Goal: Information Seeking & Learning: Learn about a topic

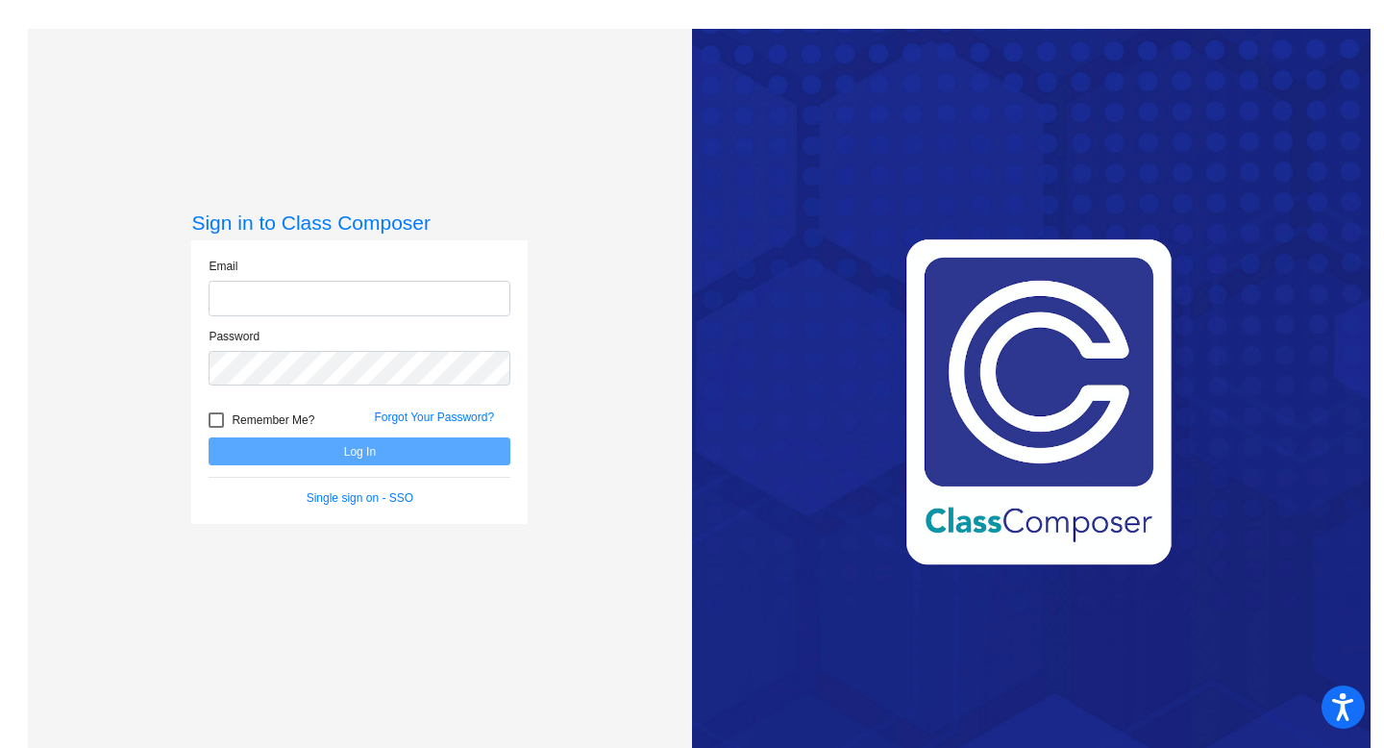
type input "[EMAIL_ADDRESS][DOMAIN_NAME]"
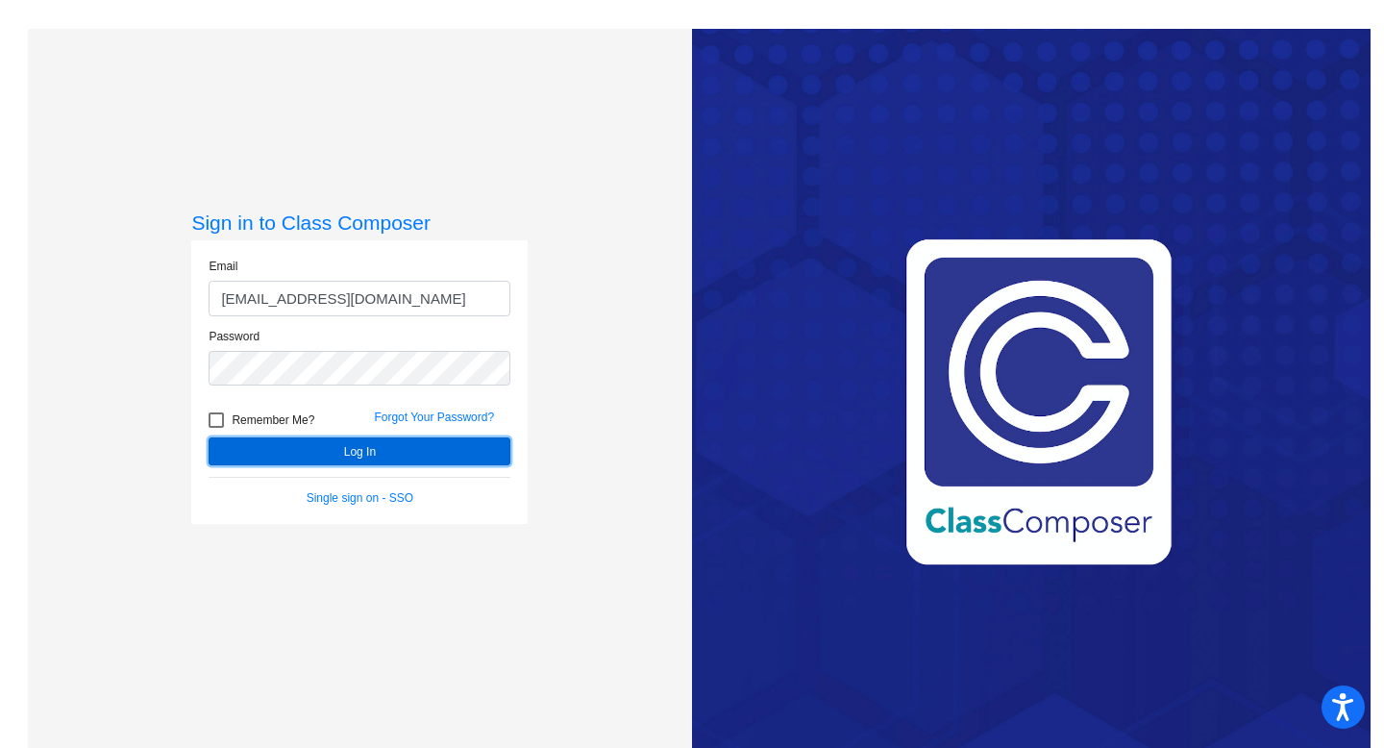
click at [295, 448] on button "Log In" at bounding box center [360, 451] width 302 height 28
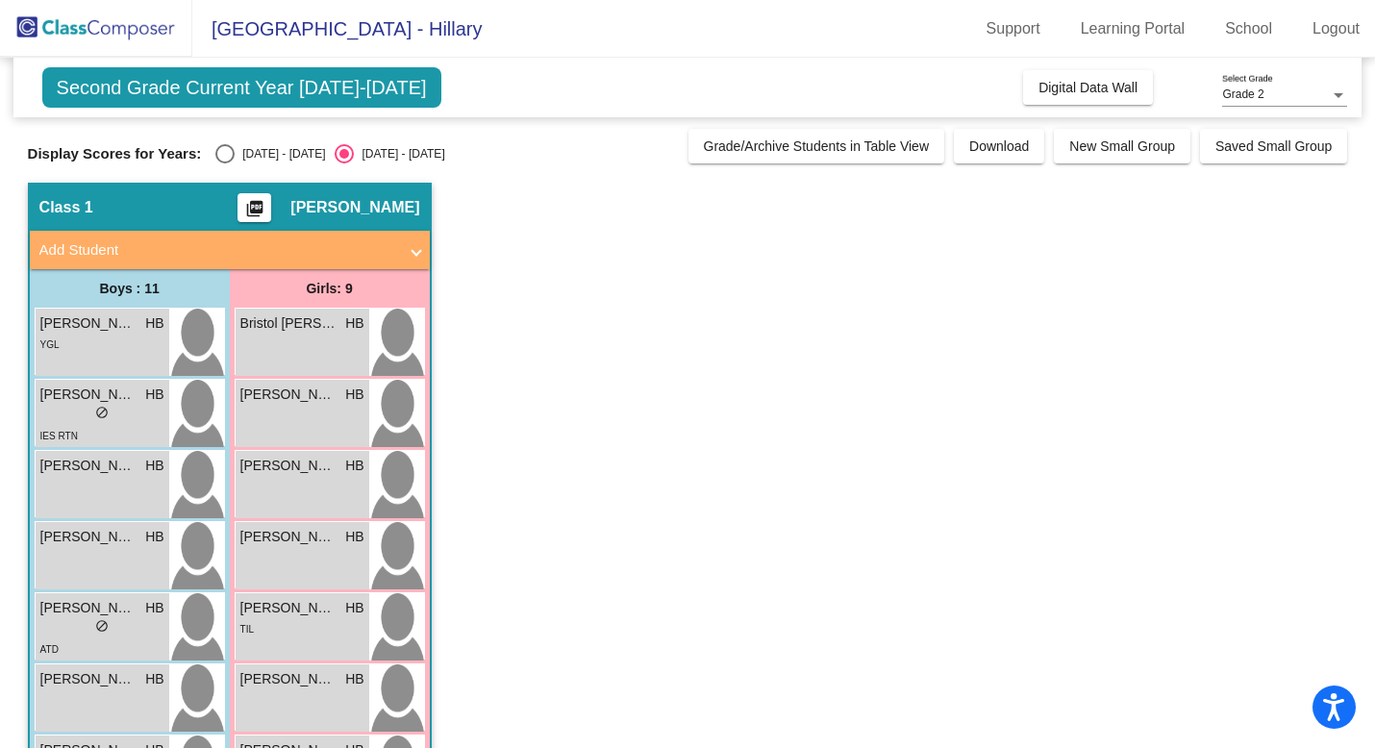
click at [233, 144] on label "[DATE] - [DATE]" at bounding box center [270, 153] width 110 height 19
click at [225, 163] on input "[DATE] - [DATE]" at bounding box center [224, 163] width 1 height 1
radio input "true"
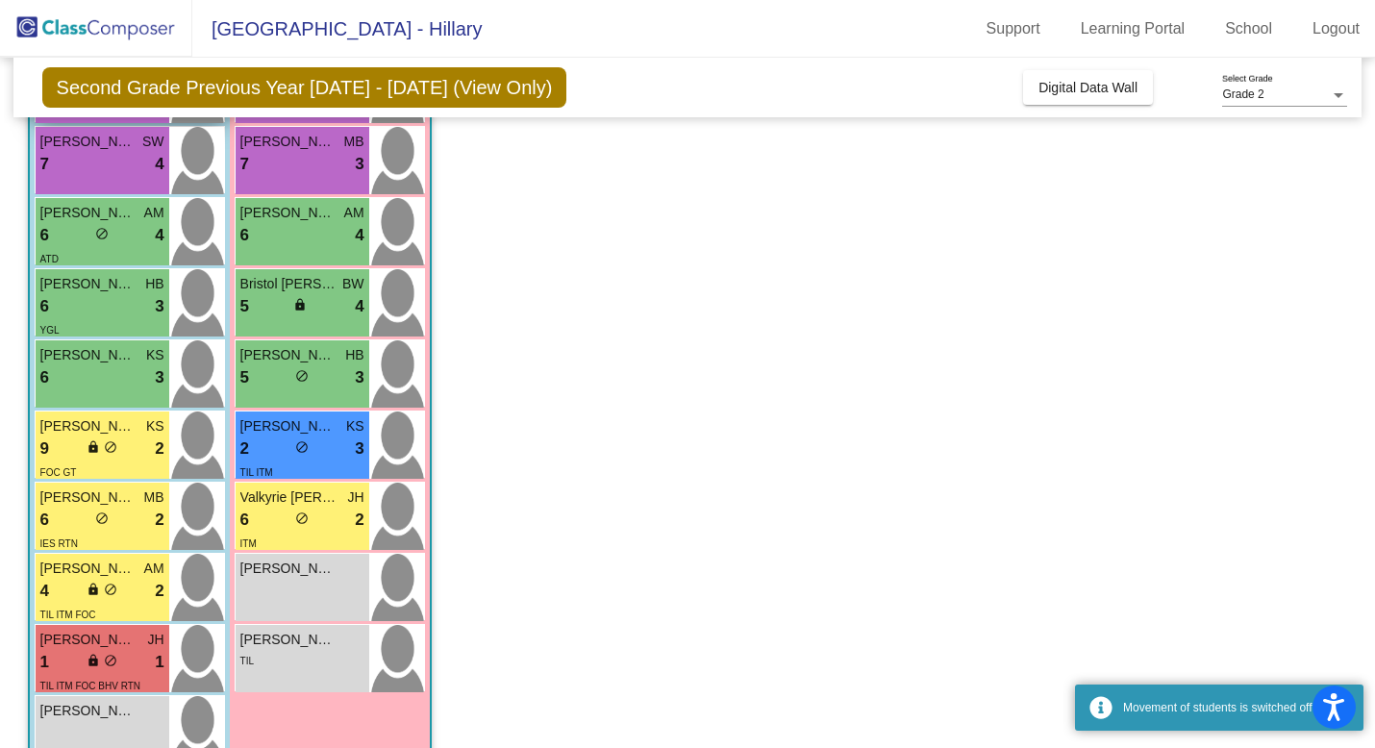
scroll to position [251, 0]
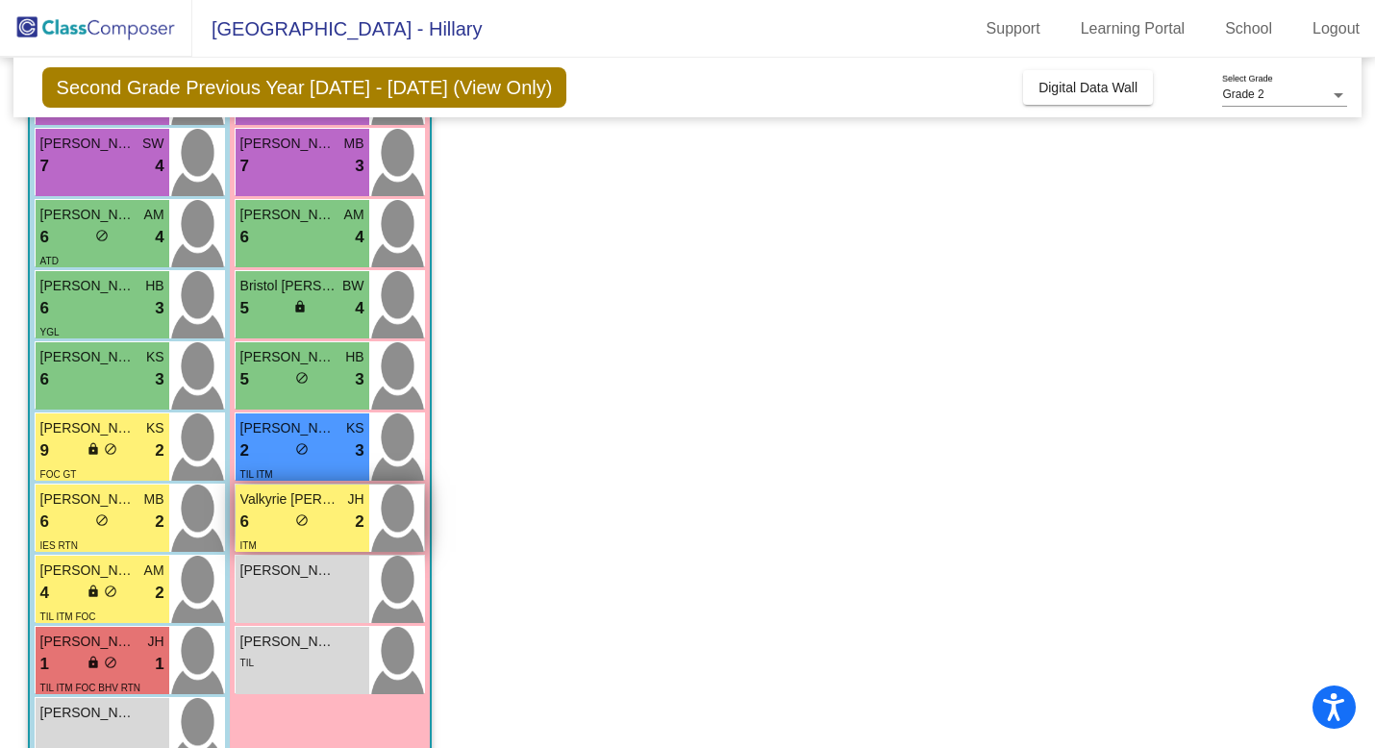
click at [306, 484] on div "Valkyrie [PERSON_NAME] 6 lock do_not_disturb_alt 2 ITM" at bounding box center [303, 517] width 134 height 67
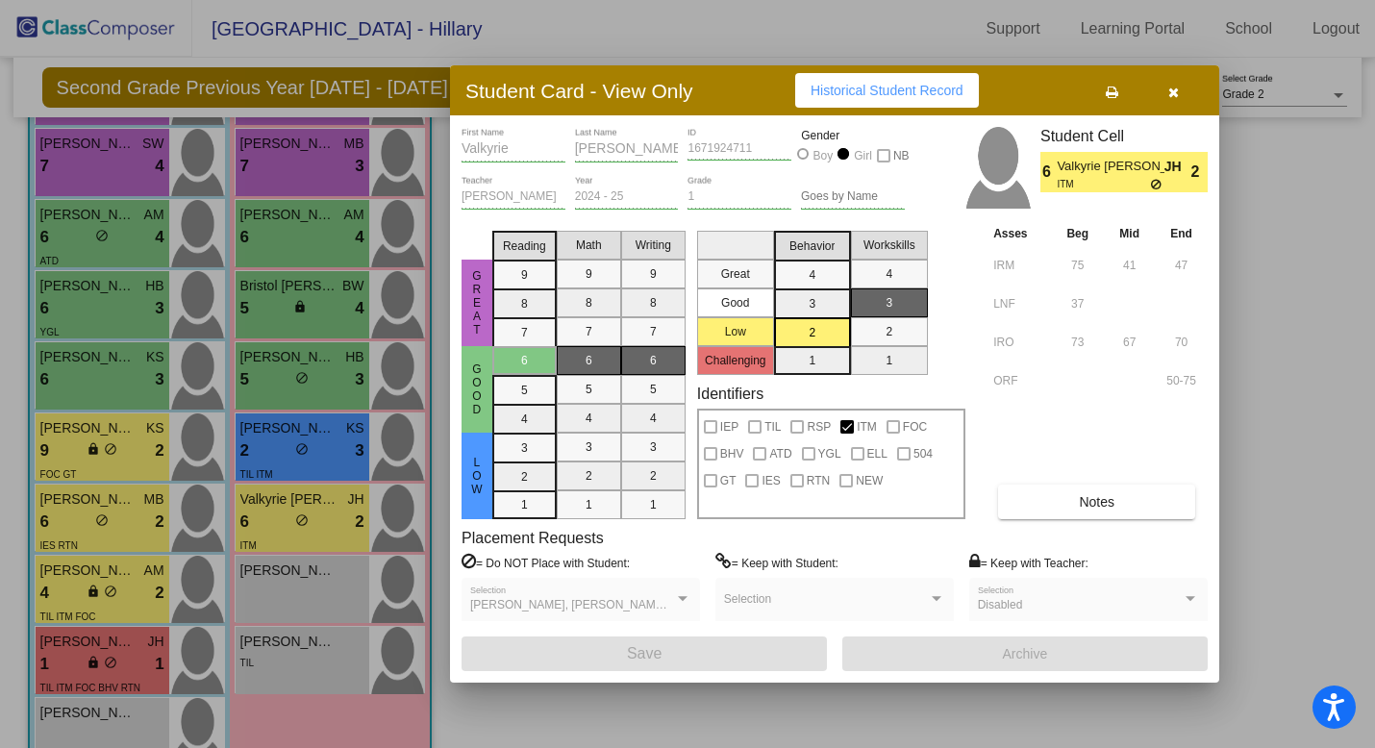
click at [1155, 92] on button "button" at bounding box center [1173, 90] width 62 height 35
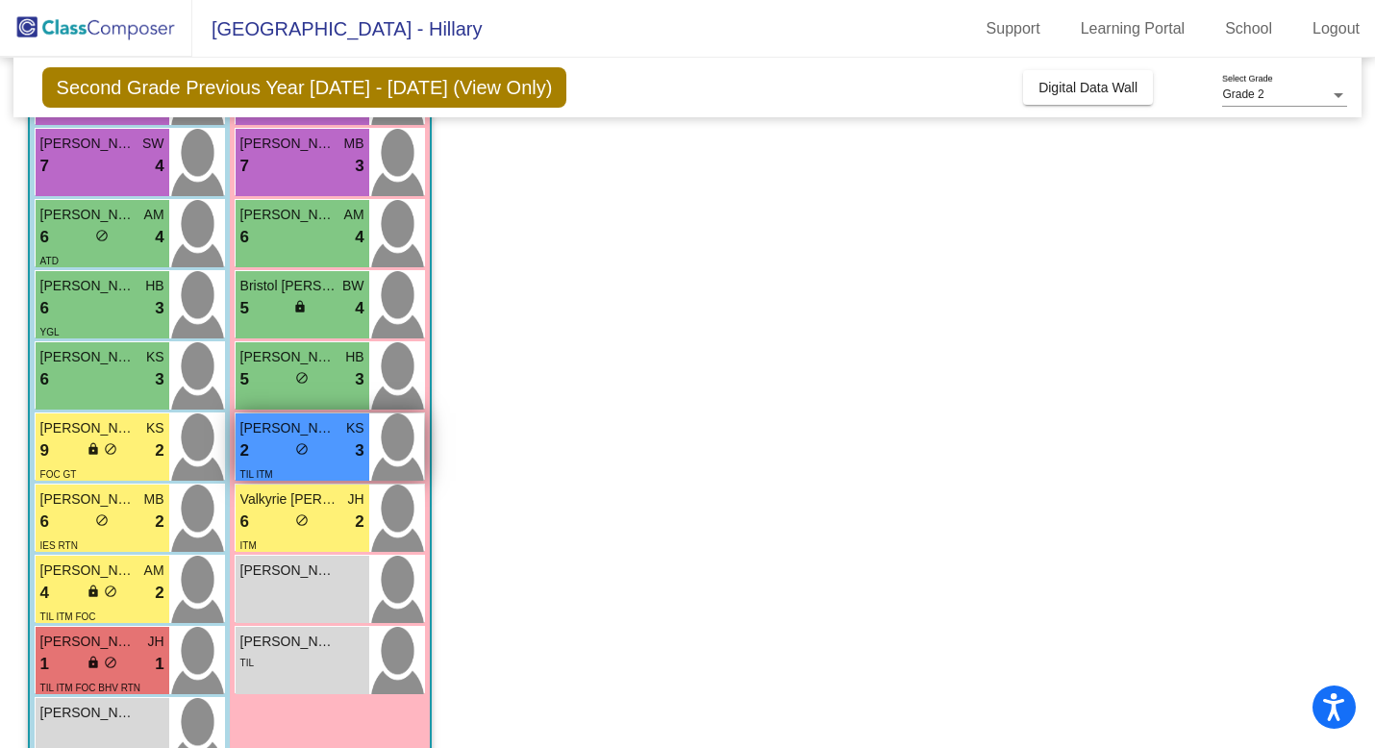
click at [240, 458] on span "2" at bounding box center [244, 450] width 9 height 25
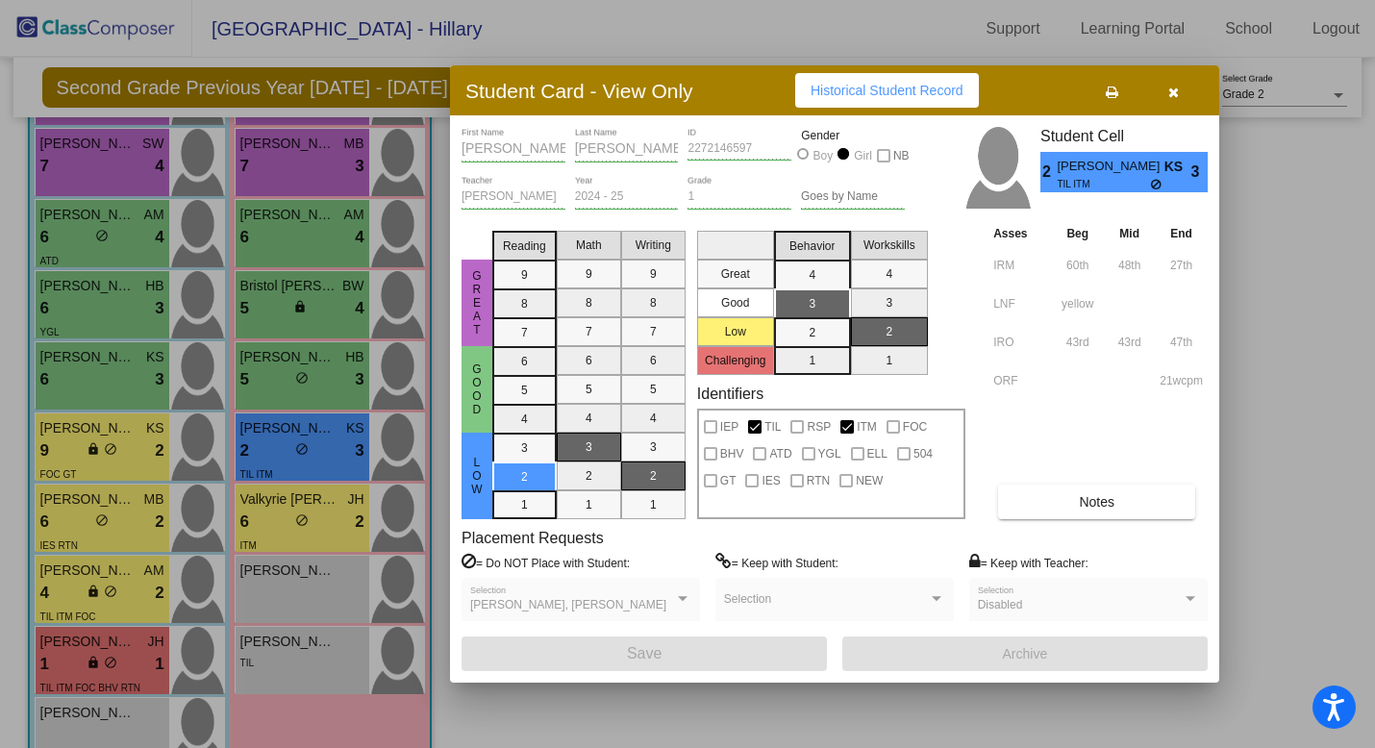
click at [1058, 508] on button "Notes" at bounding box center [1096, 501] width 197 height 35
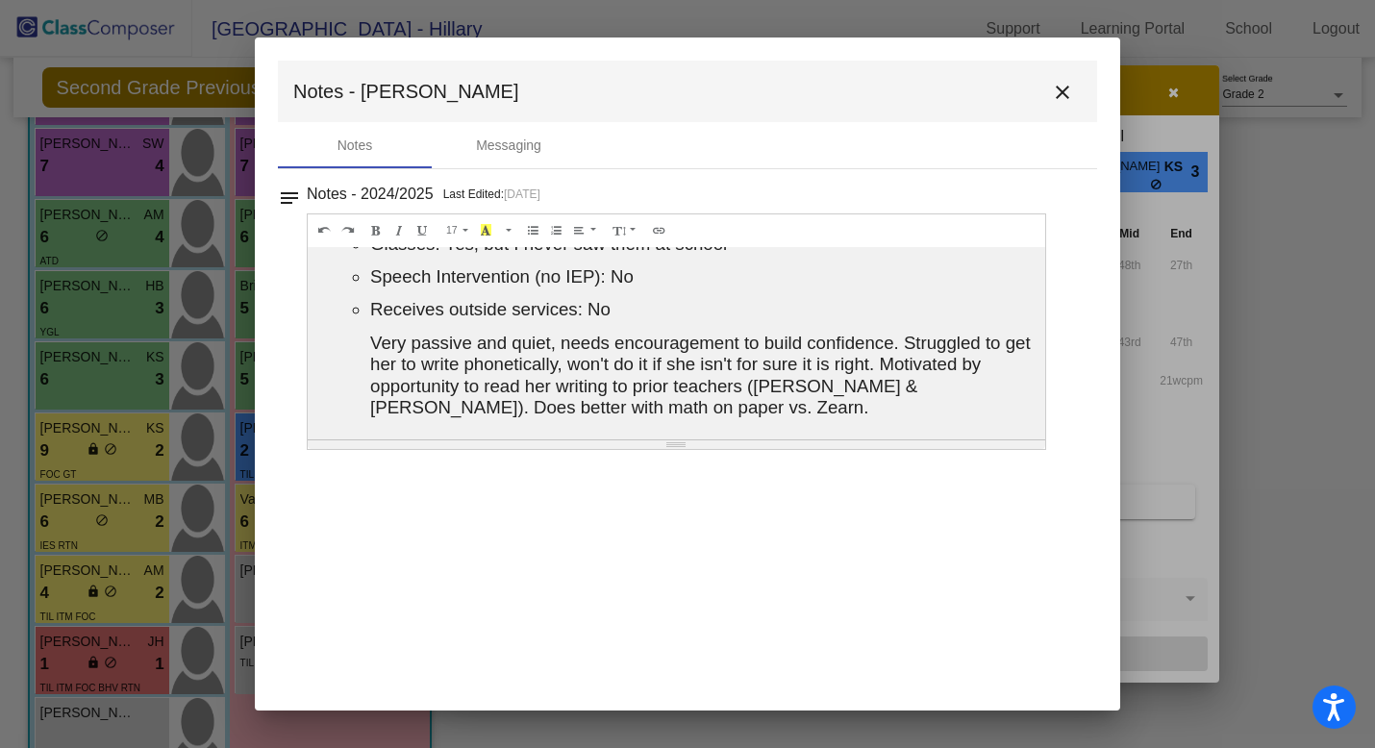
scroll to position [55, 0]
click at [824, 400] on p "Very passive and quiet, needs encouragement to build confidence. Struggled to g…" at bounding box center [702, 378] width 665 height 87
click at [691, 401] on p "Very passive and quiet, needs encouragement to build confidence. Struggled to g…" at bounding box center [702, 378] width 665 height 87
click at [642, 411] on span "Very passive and quiet, needs encouragement to build confidence. Struggled to g…" at bounding box center [700, 377] width 660 height 85
click at [822, 418] on p "Very passive and quiet, needs encouragement to build confidence. Struggled to g…" at bounding box center [702, 378] width 665 height 87
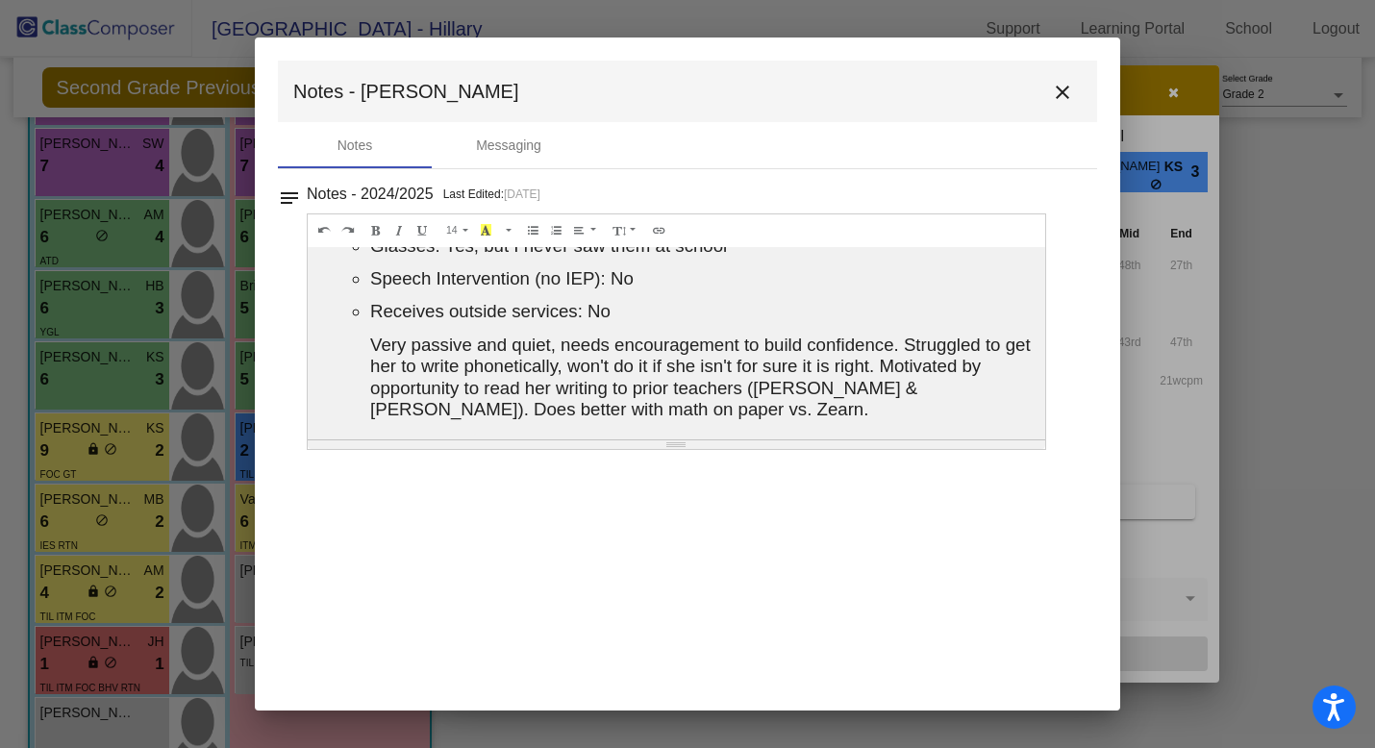
click at [655, 406] on span "Very passive and quiet, needs encouragement to build confidence. Struggled to g…" at bounding box center [700, 377] width 660 height 85
click at [1066, 88] on mat-icon "close" at bounding box center [1062, 92] width 23 height 23
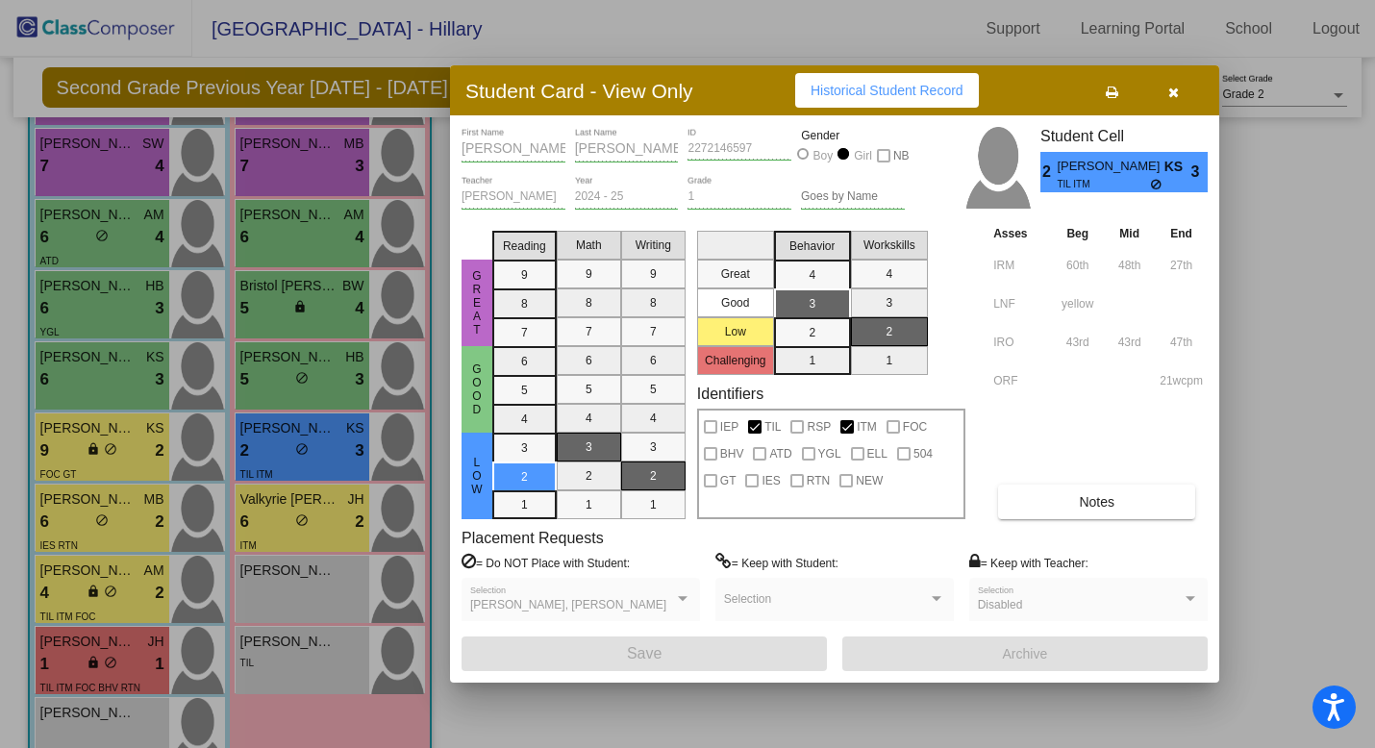
scroll to position [0, 1]
click at [770, 425] on span "TIL" at bounding box center [772, 426] width 16 height 23
click at [1072, 86] on div "Student Card - View Only Historical Student Record" at bounding box center [834, 90] width 769 height 50
click at [1059, 505] on button "Notes" at bounding box center [1096, 501] width 197 height 35
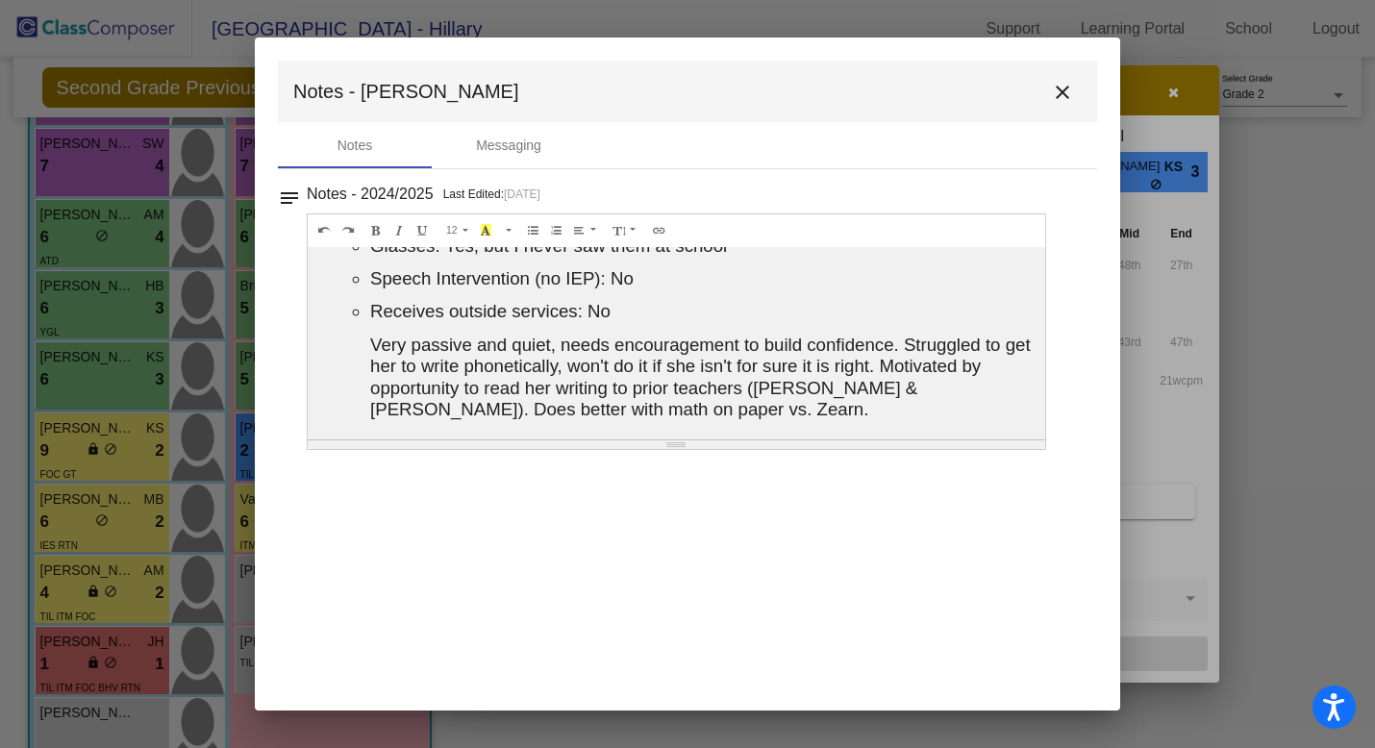
scroll to position [57, 0]
click at [1059, 80] on button "close" at bounding box center [1062, 91] width 38 height 38
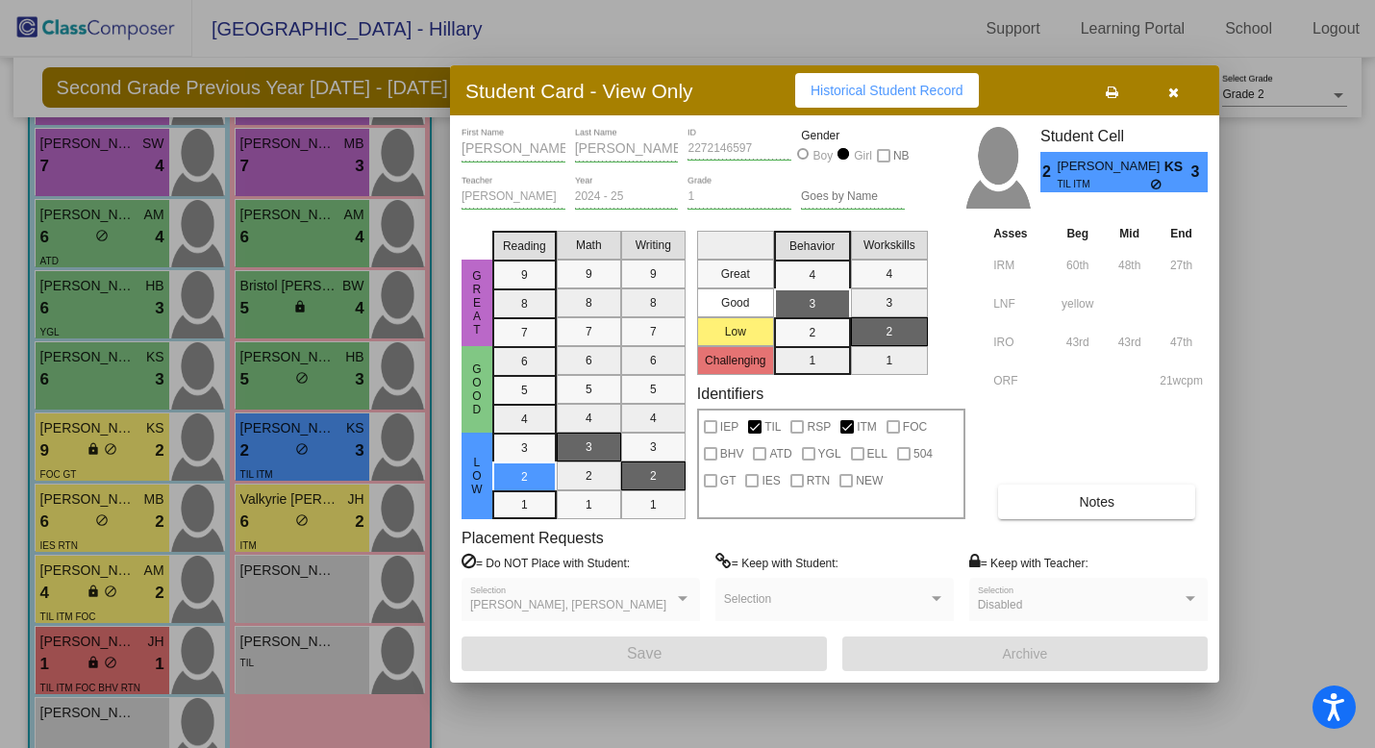
click at [1053, 93] on div "Student Card - View Only Historical Student Record" at bounding box center [834, 90] width 769 height 50
click at [1166, 96] on button "button" at bounding box center [1173, 90] width 62 height 35
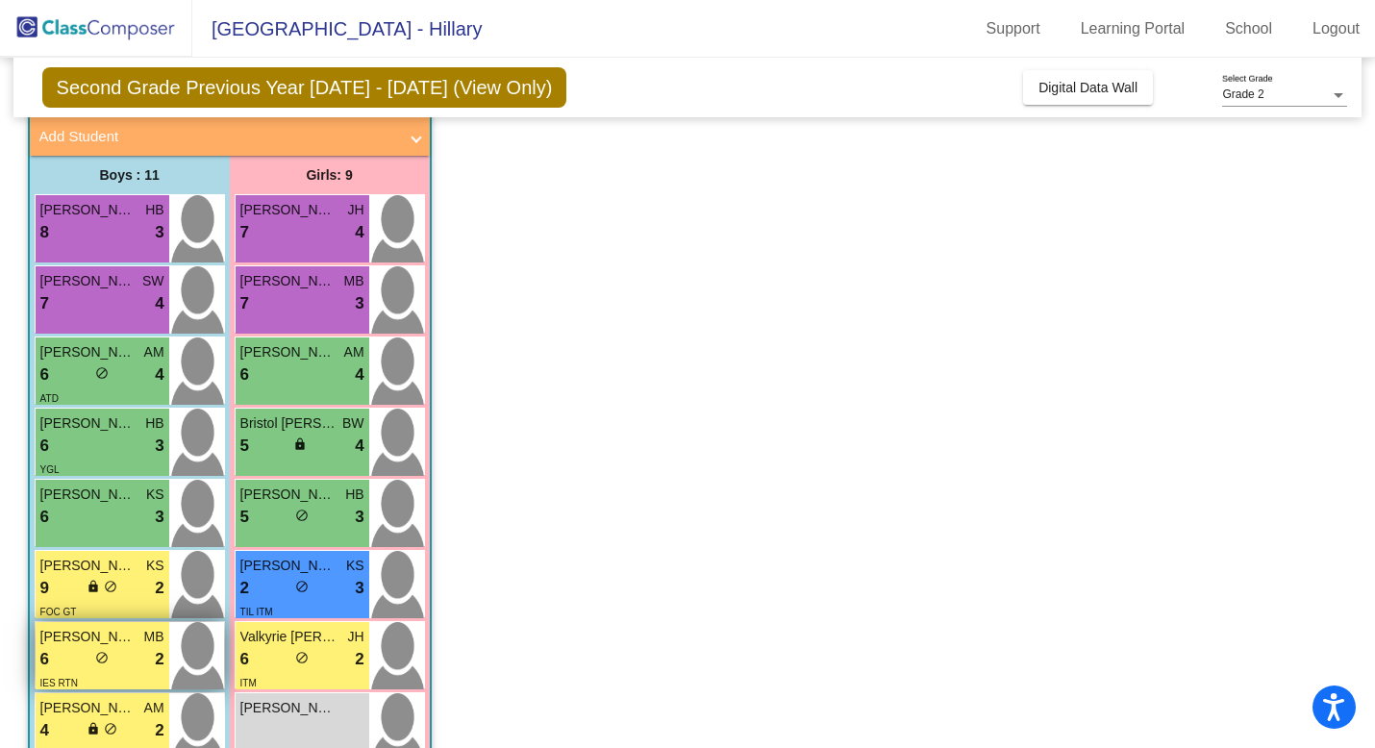
scroll to position [194, 0]
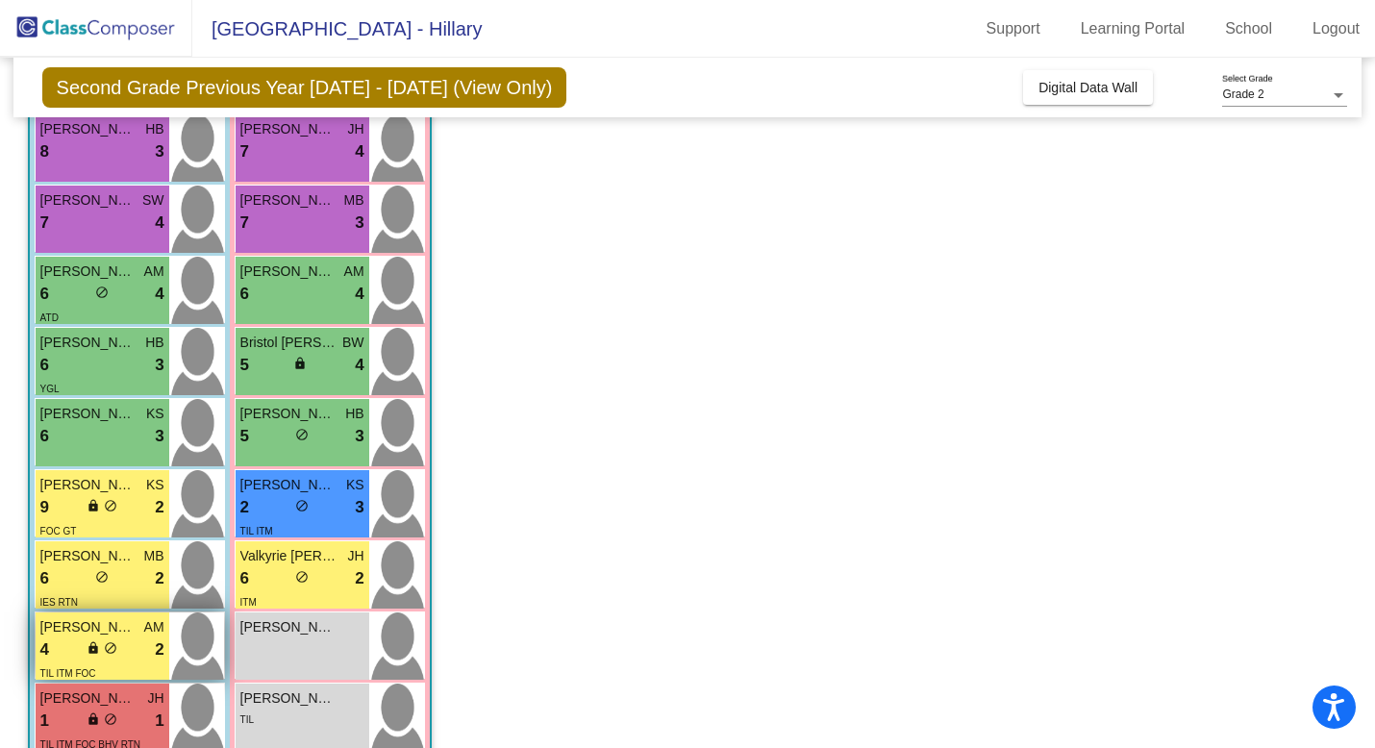
click at [106, 638] on div "4 lock do_not_disturb_alt 2" at bounding box center [102, 649] width 124 height 25
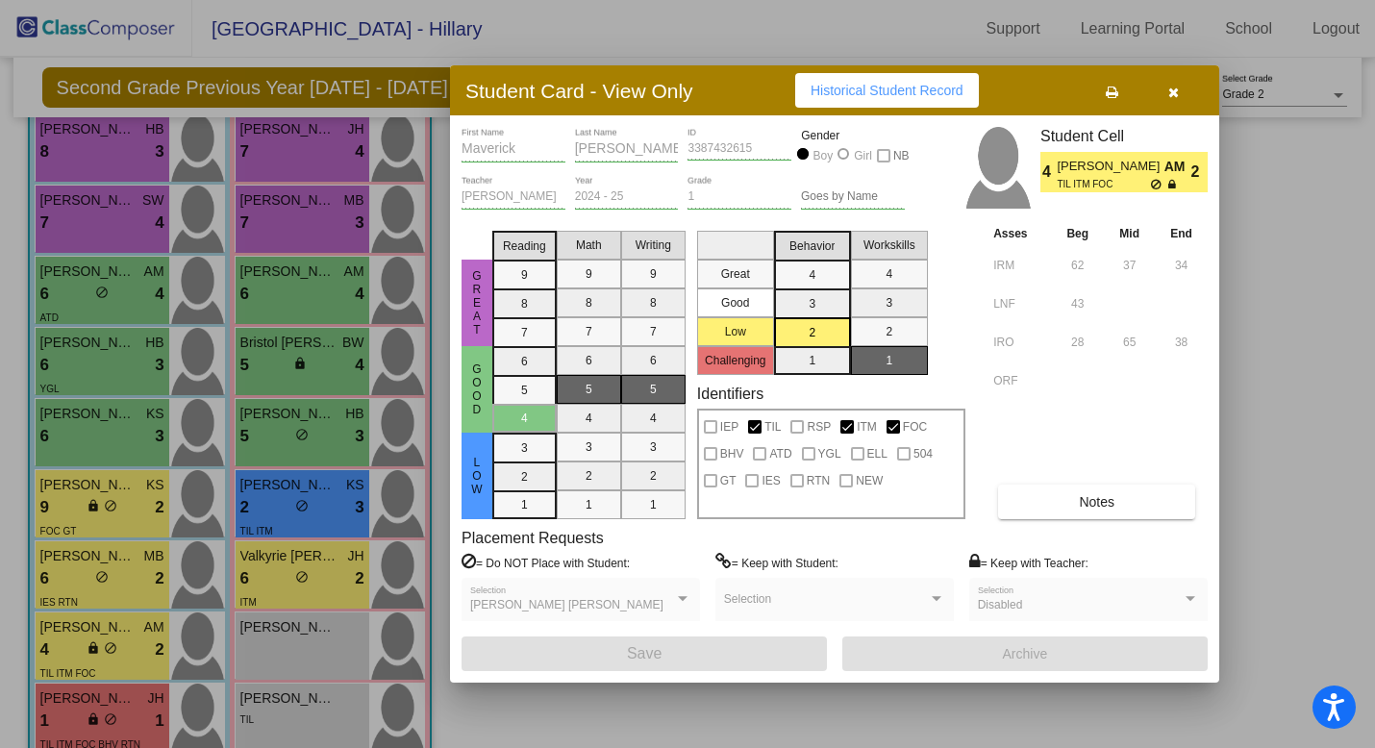
click at [1067, 505] on button "Notes" at bounding box center [1096, 501] width 197 height 35
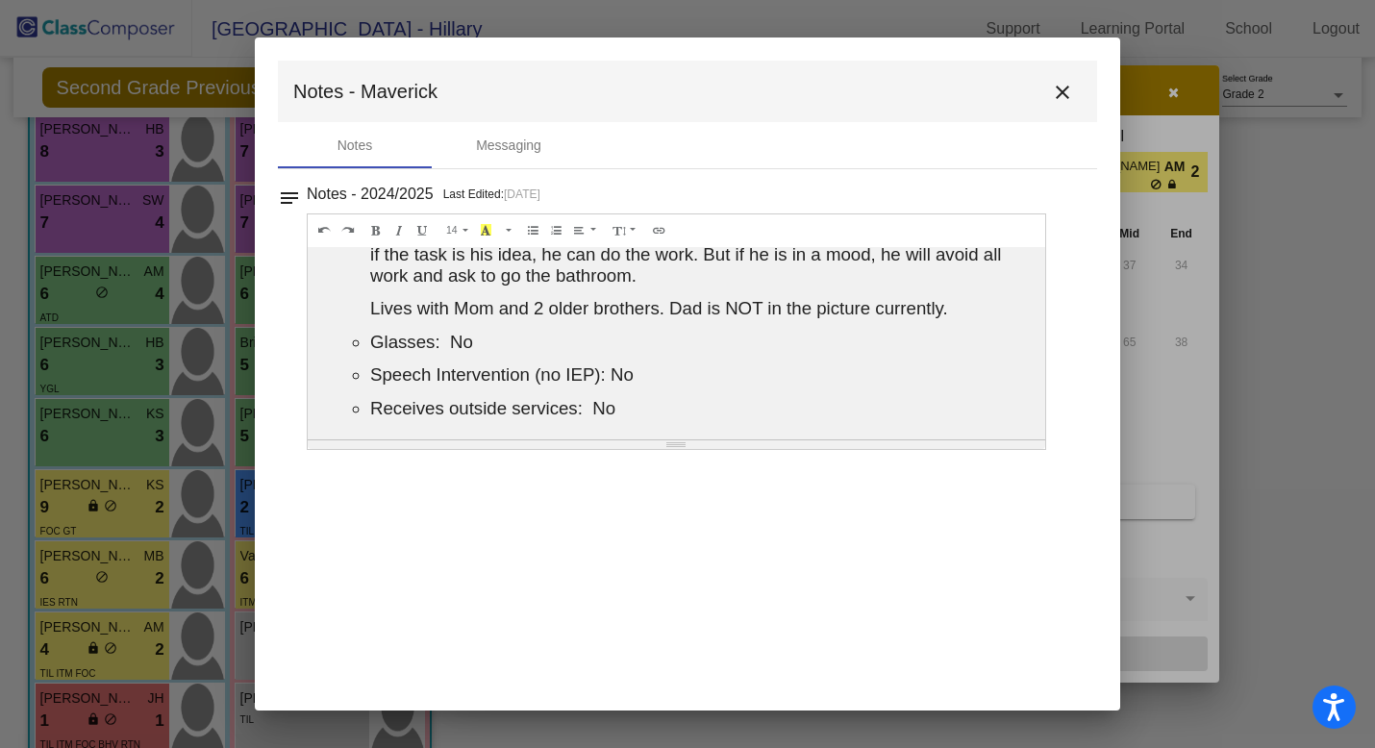
scroll to position [0, 0]
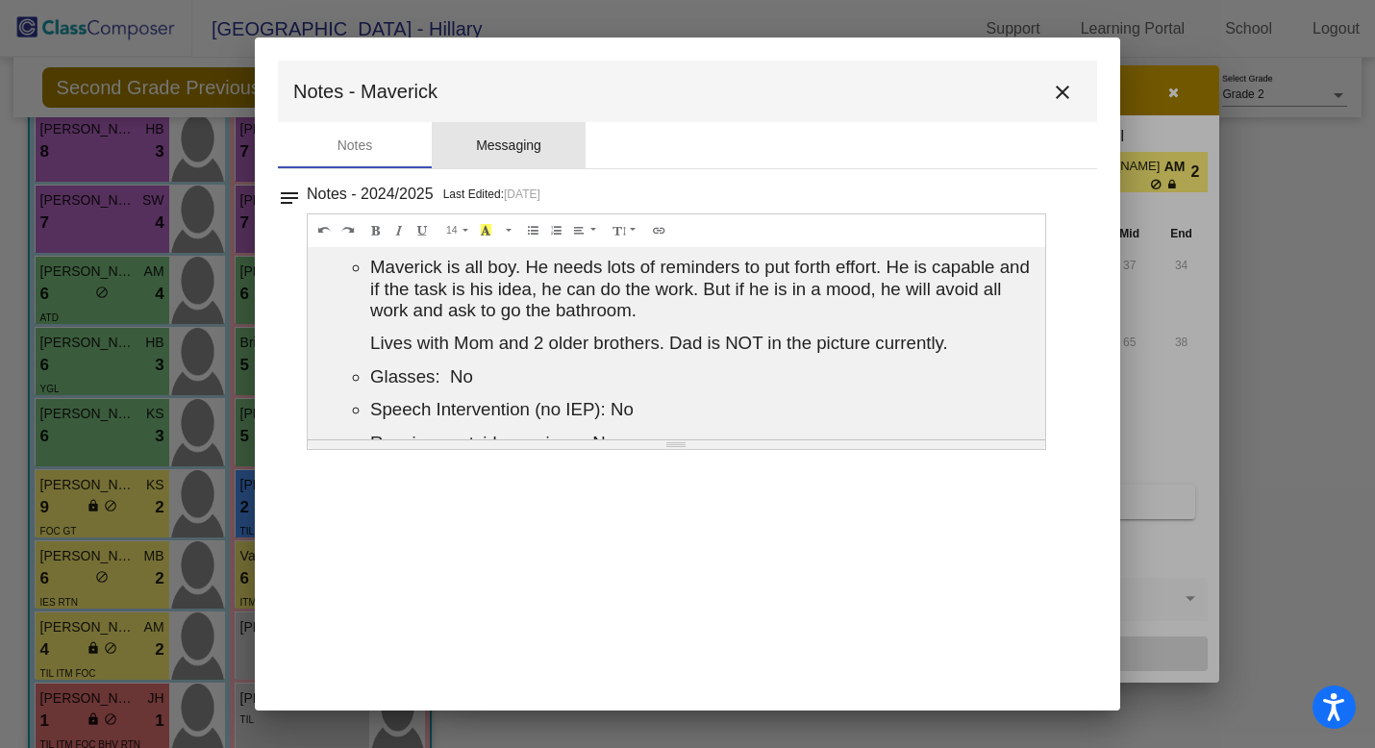
click at [512, 146] on div "Messaging" at bounding box center [508, 146] width 65 height 20
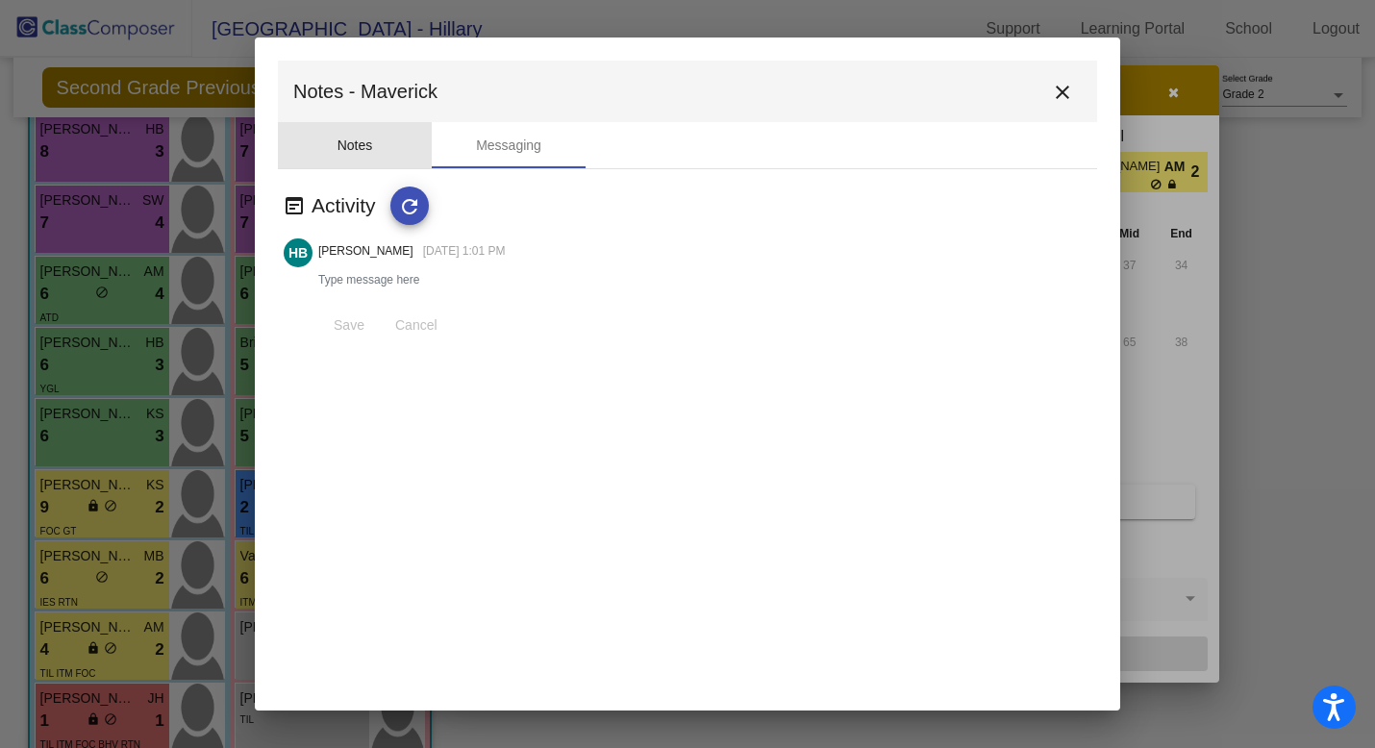
click at [382, 145] on div "Notes" at bounding box center [355, 145] width 154 height 46
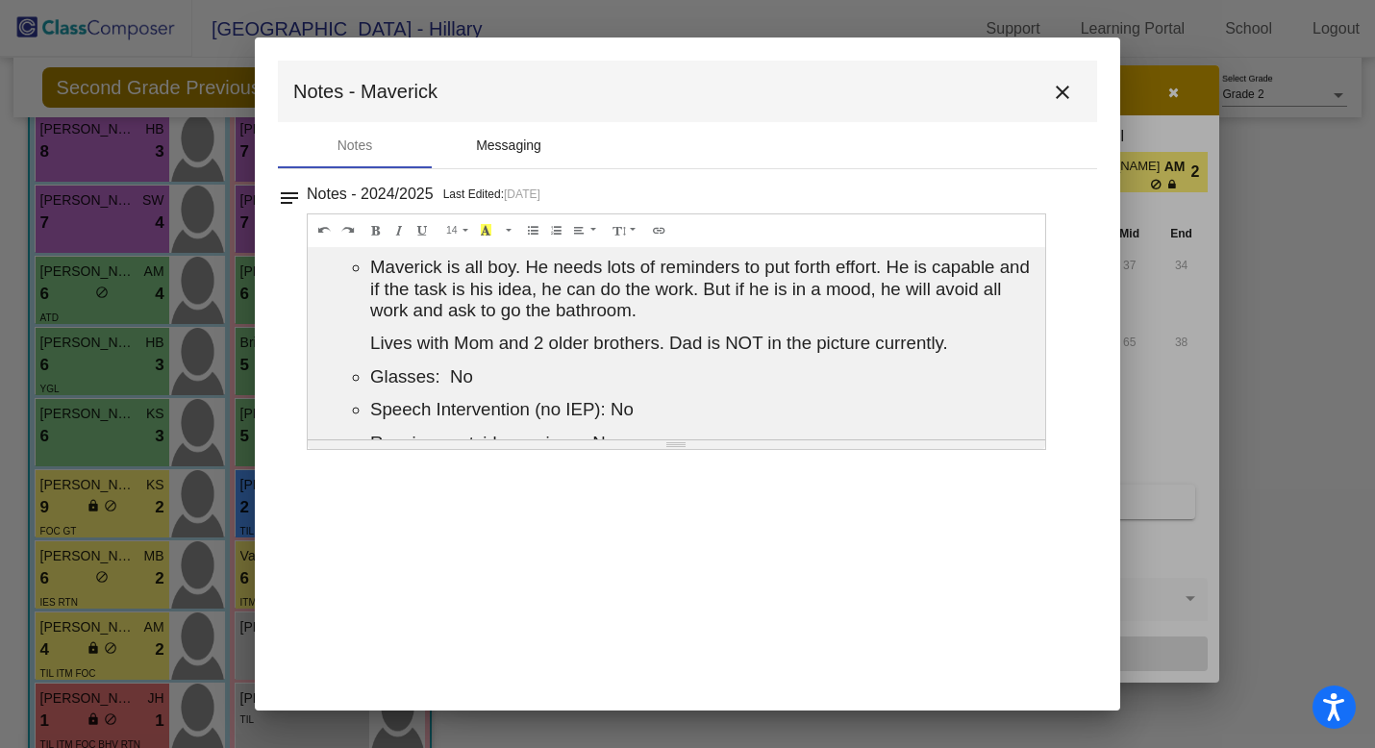
click at [486, 161] on div "Messaging" at bounding box center [509, 145] width 154 height 46
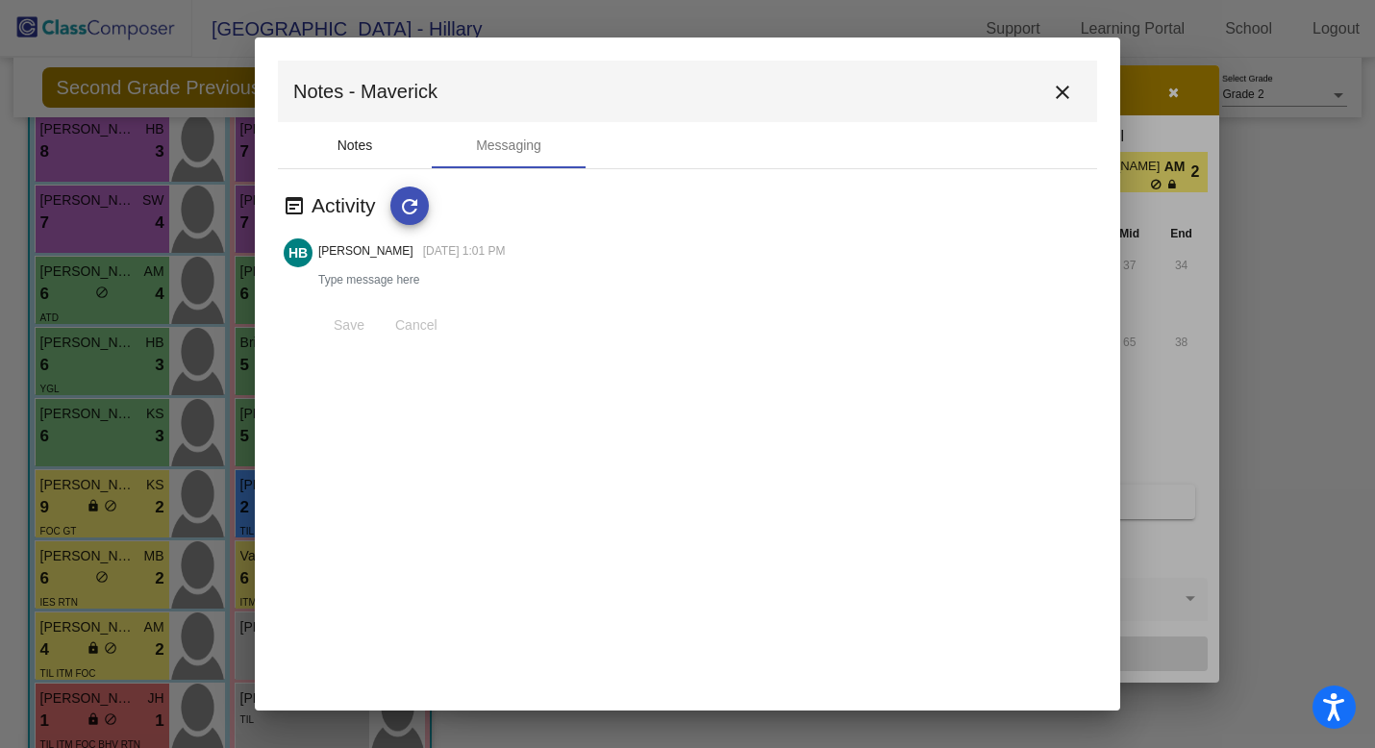
click at [375, 148] on div "Notes" at bounding box center [355, 145] width 154 height 46
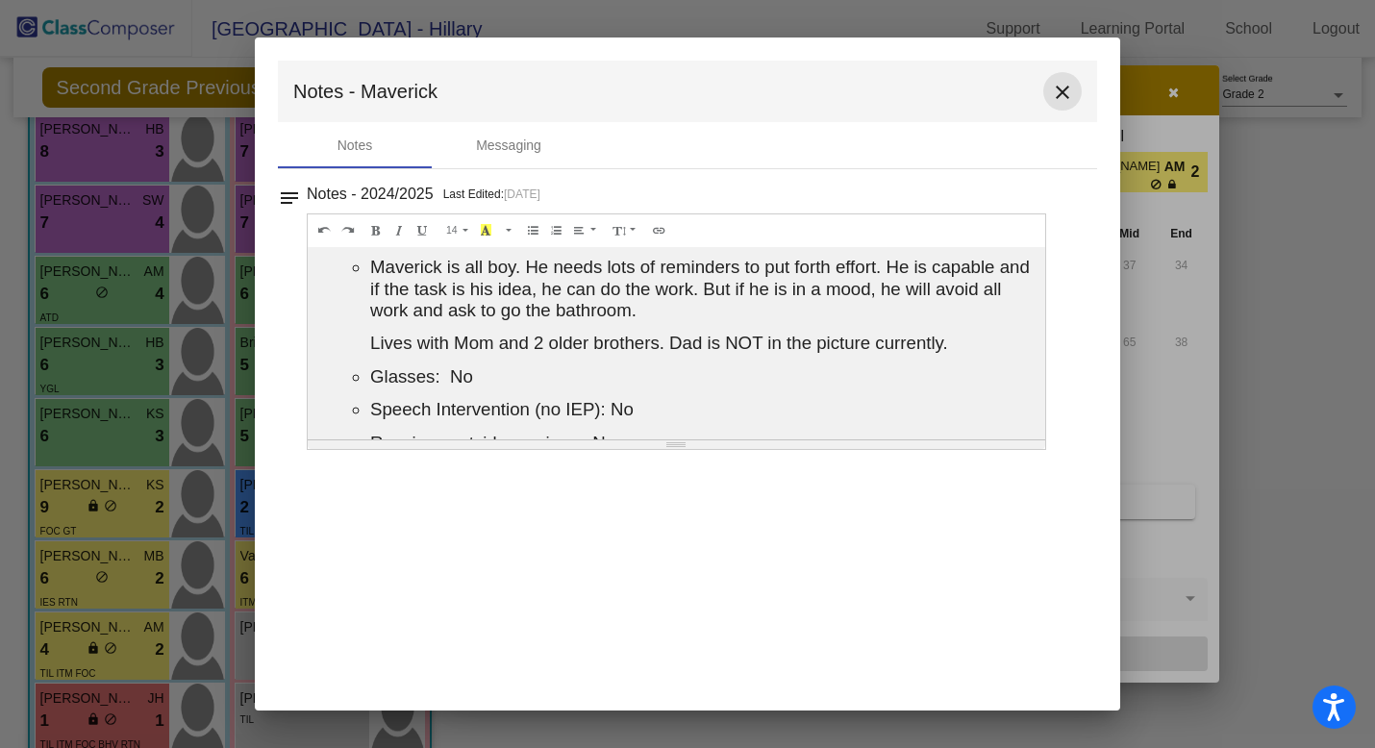
click at [1055, 99] on mat-icon "close" at bounding box center [1062, 92] width 23 height 23
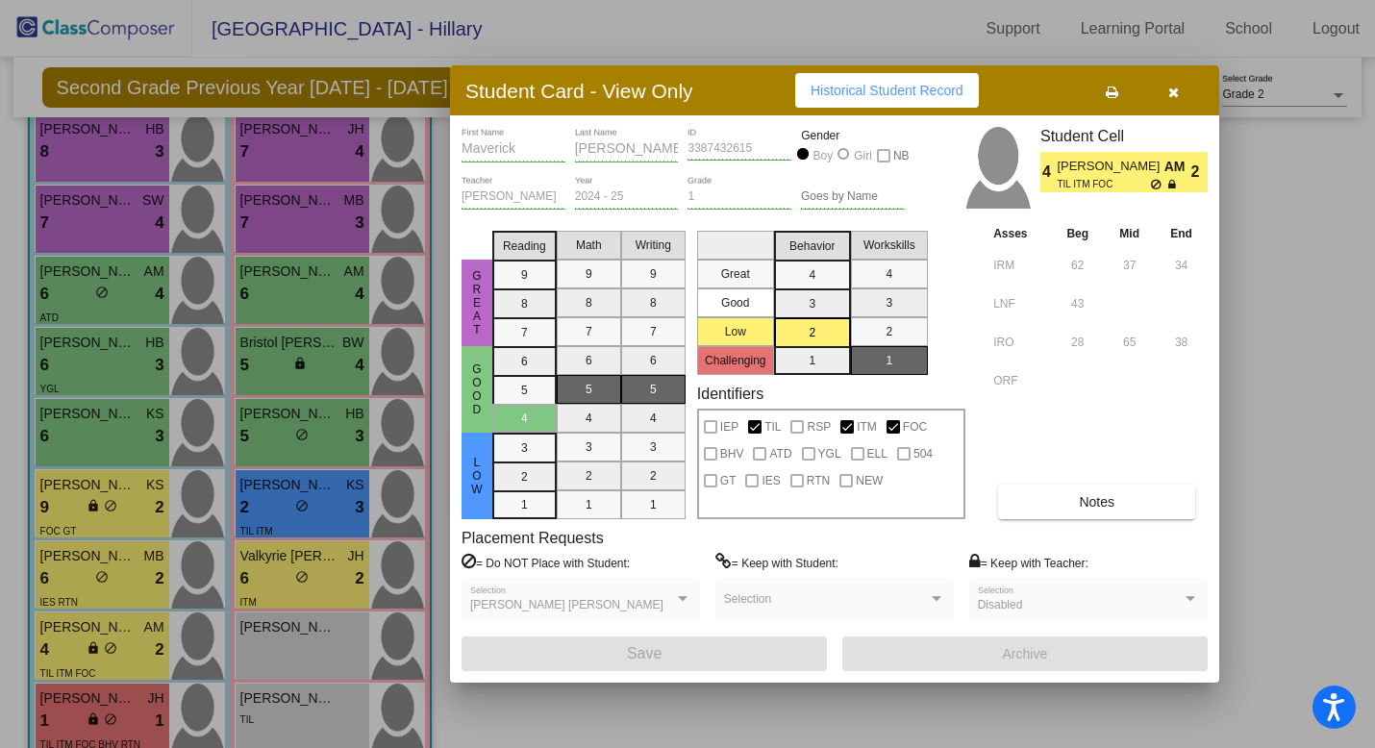
click at [1045, 87] on div "Student Card - View Only Historical Student Record" at bounding box center [834, 90] width 769 height 50
click at [1179, 93] on button "button" at bounding box center [1173, 90] width 62 height 35
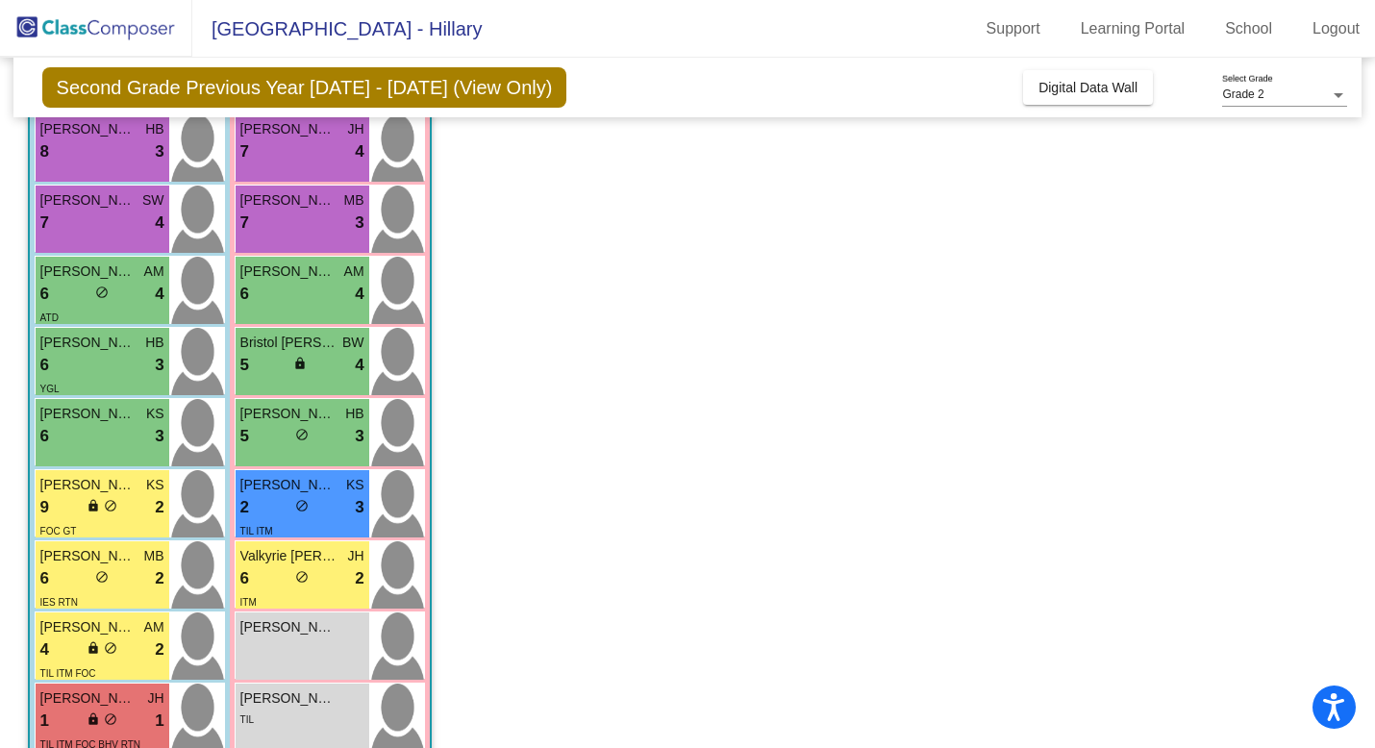
click at [542, 246] on app-classroom "Class 1 picture_as_pdf [PERSON_NAME] Add Student First Name Last Name Student I…" at bounding box center [688, 457] width 1320 height 938
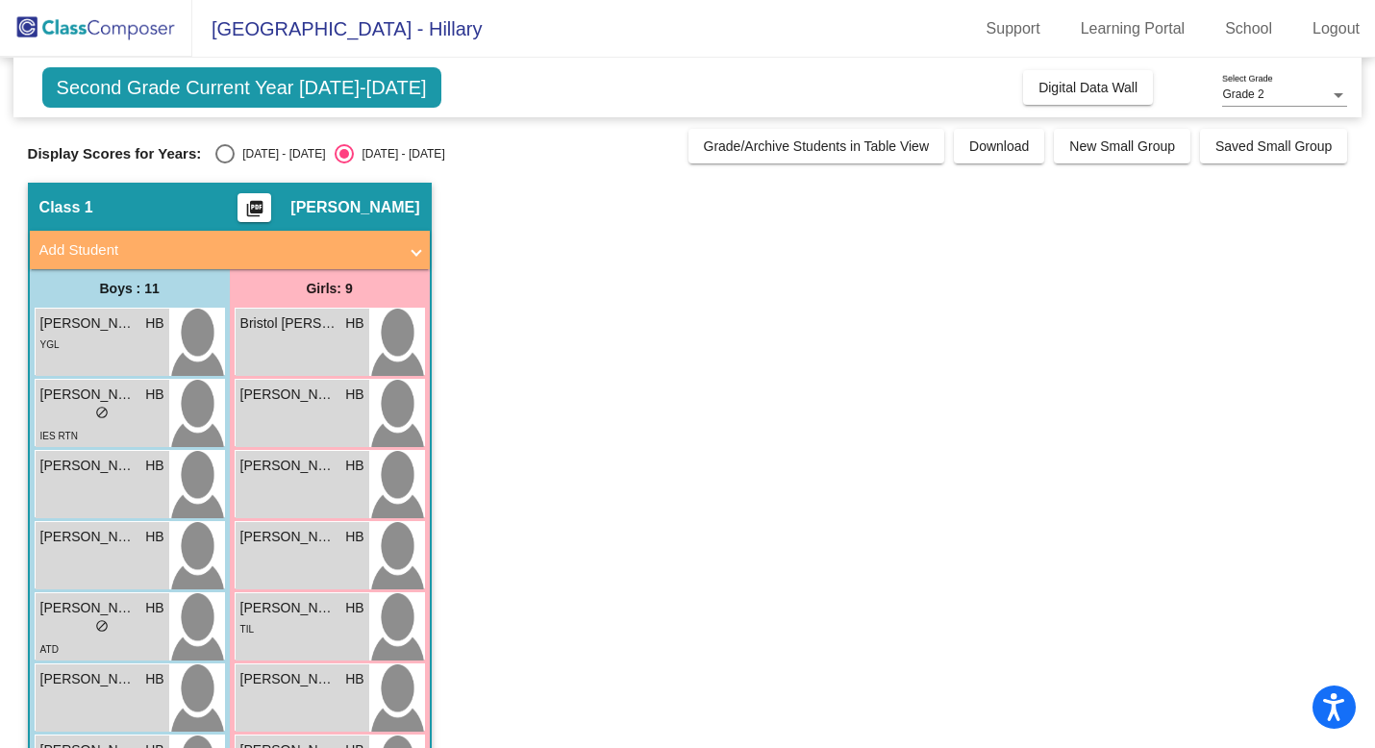
click at [267, 137] on div "Display Scores for Years: 2024 - 2025 2025 - 2026 Grade/Archive Students in Tab…" at bounding box center [688, 146] width 1320 height 35
click at [231, 152] on div "Select an option" at bounding box center [224, 153] width 19 height 19
click at [225, 163] on input "[DATE] - [DATE]" at bounding box center [224, 163] width 1 height 1
radio input "true"
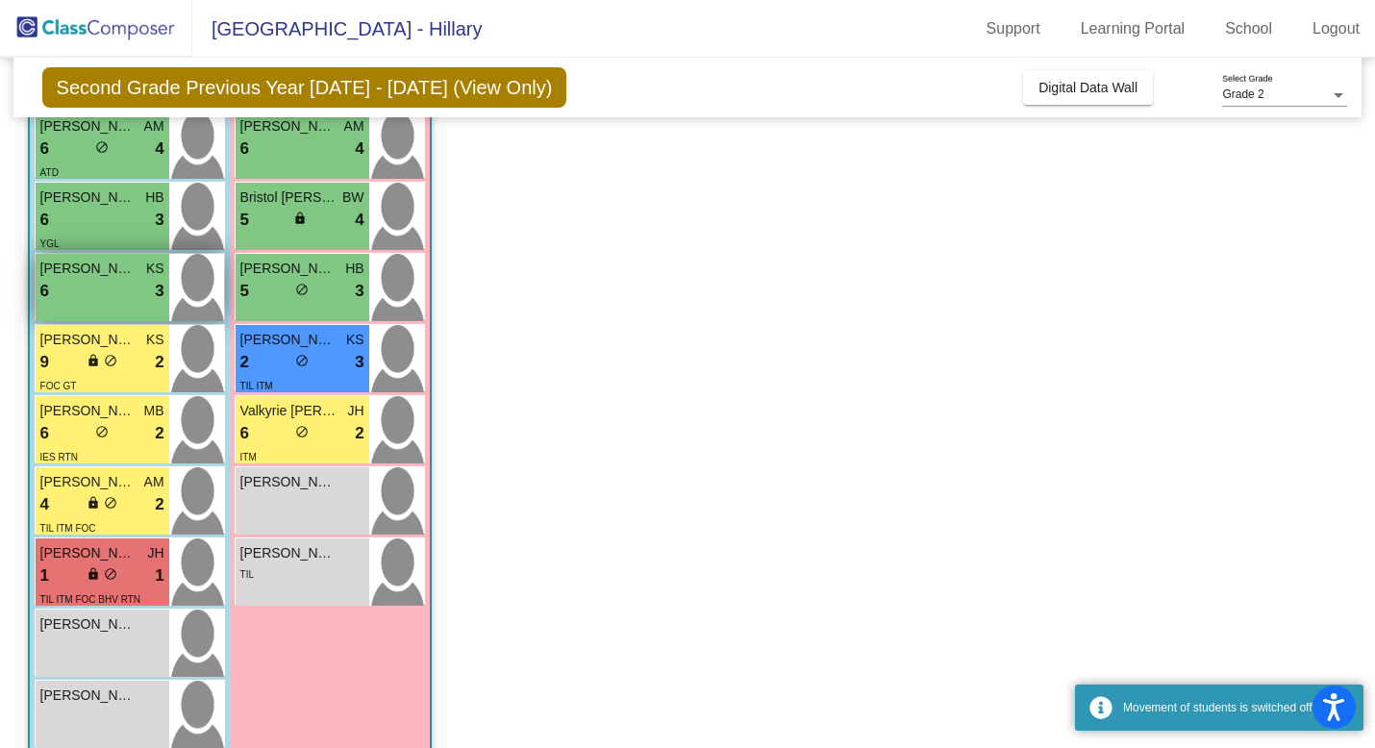
scroll to position [336, 0]
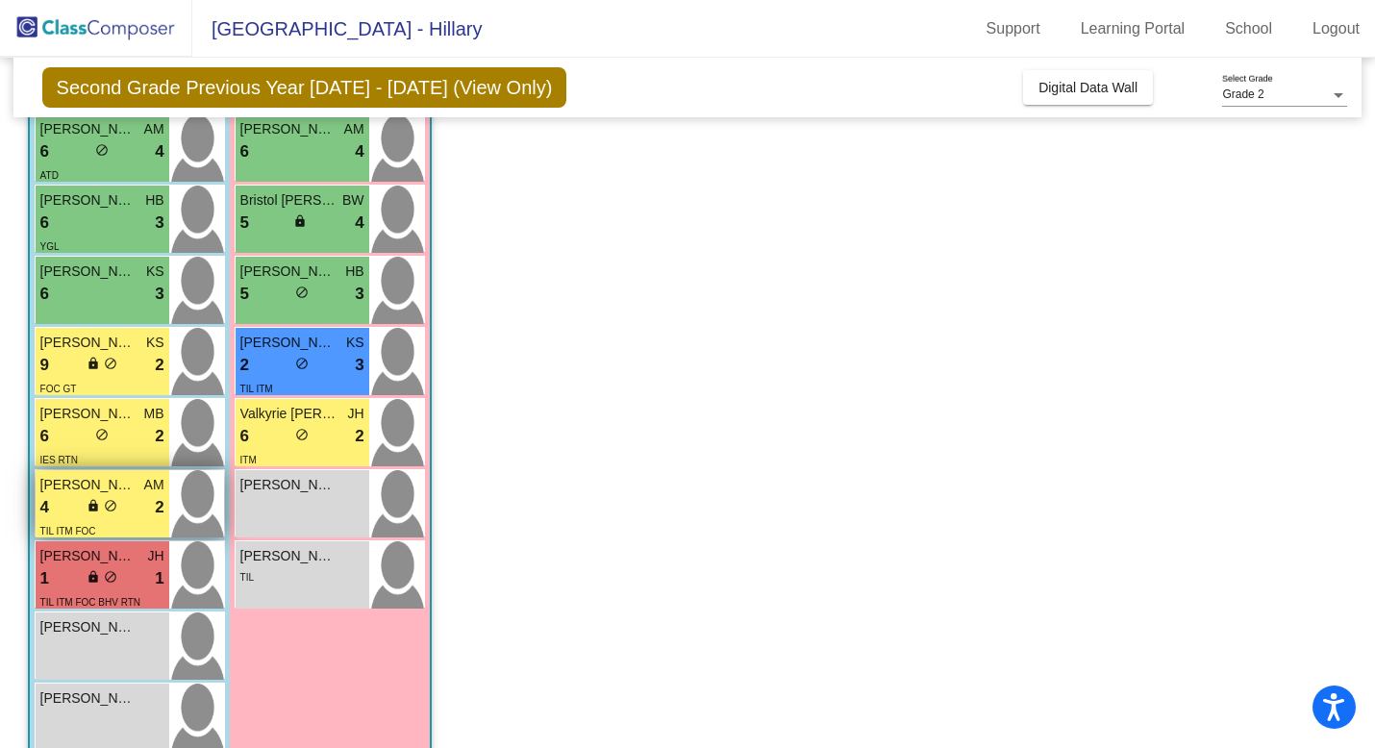
click at [137, 495] on div "4 lock do_not_disturb_alt 2" at bounding box center [102, 507] width 124 height 25
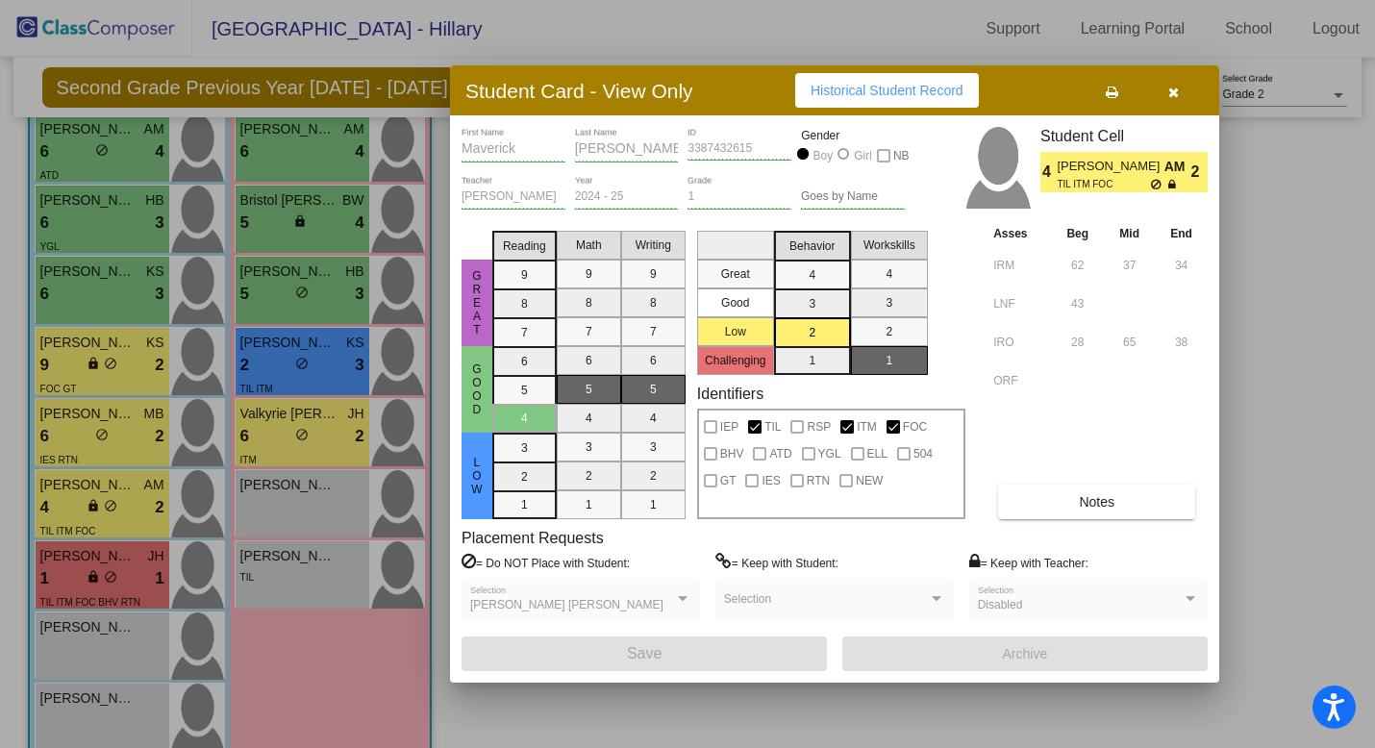
click at [1131, 533] on div "Placement Requests = Do NOT Place with Student: Madden Hibner Selection = Keep …" at bounding box center [834, 583] width 746 height 108
click at [1183, 91] on button "button" at bounding box center [1173, 90] width 62 height 35
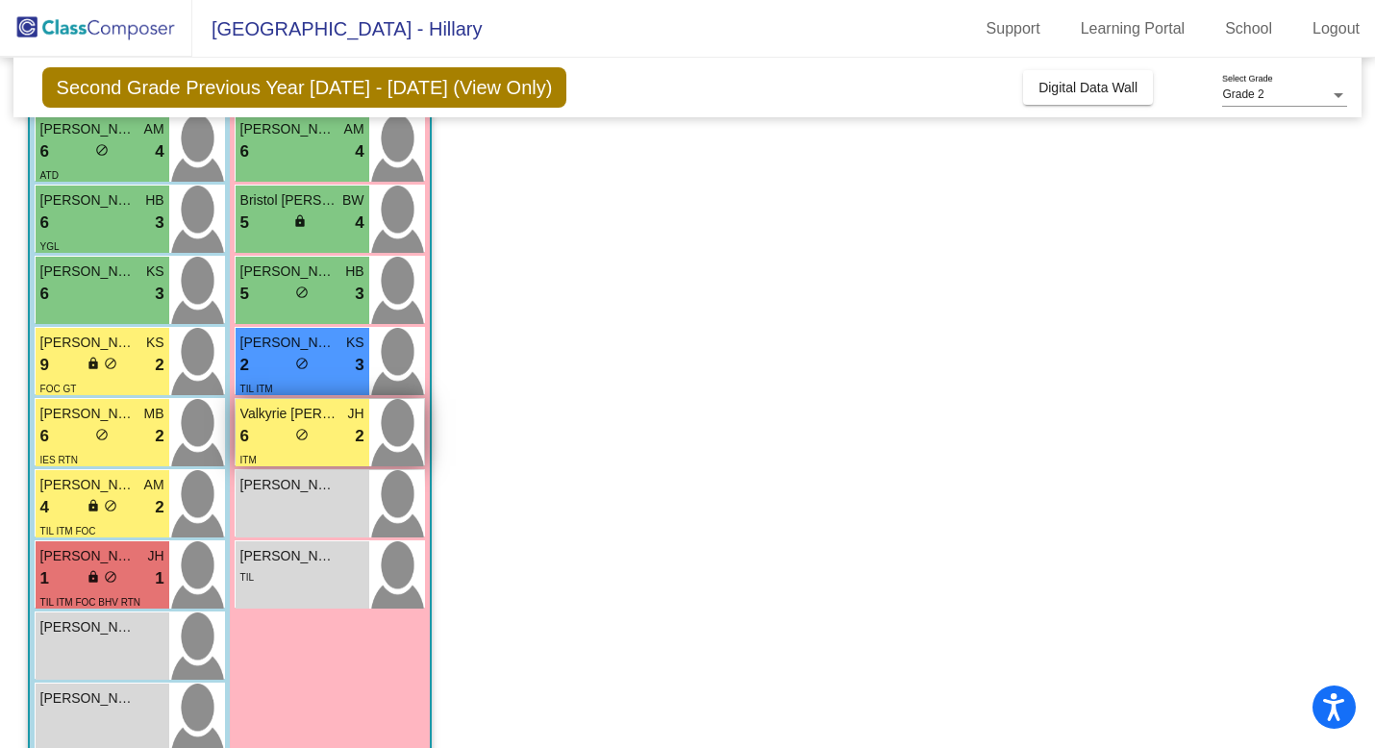
click at [333, 454] on div "ITM" at bounding box center [302, 459] width 124 height 20
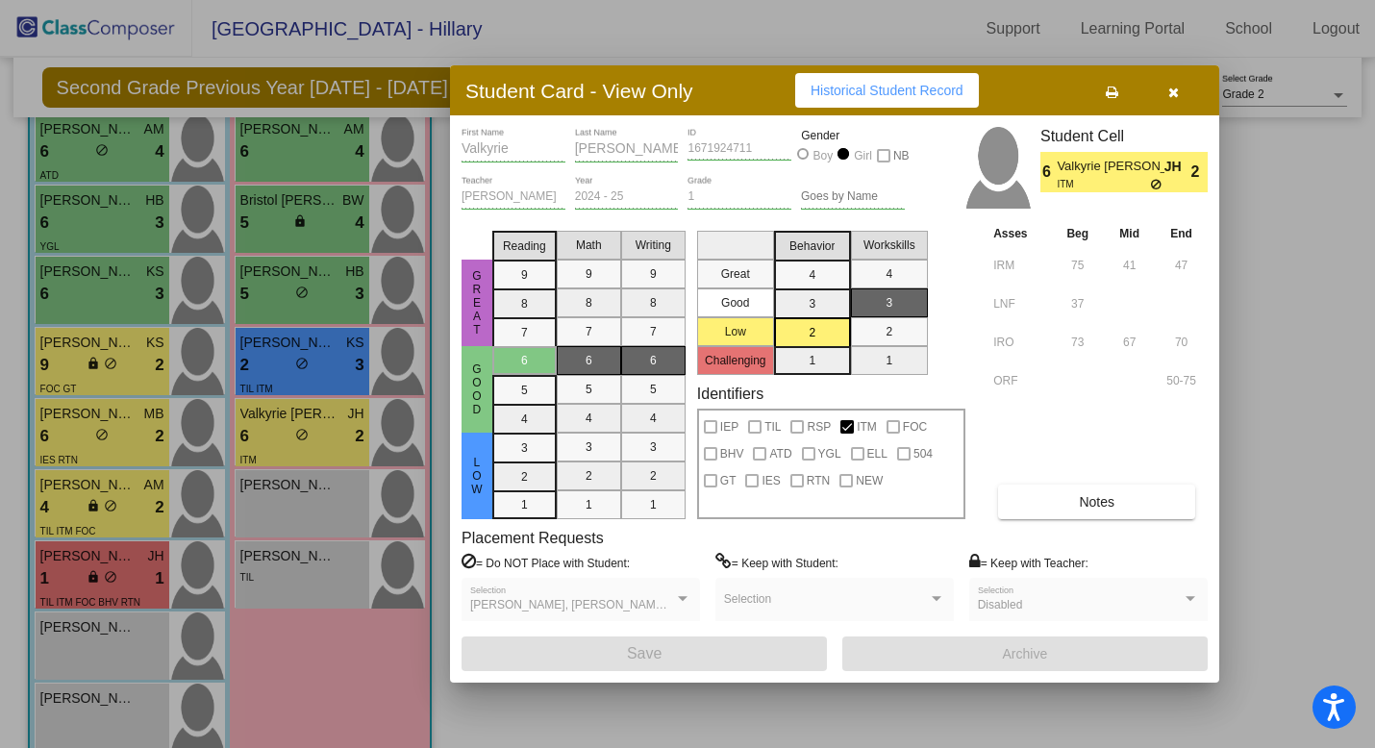
click at [893, 392] on div "Identifiers IEP TIL RSP ITM FOC BHV ATD YGL ELL 504 GT IES RTN NEW" at bounding box center [831, 451] width 268 height 135
click at [1162, 94] on button "button" at bounding box center [1173, 90] width 62 height 35
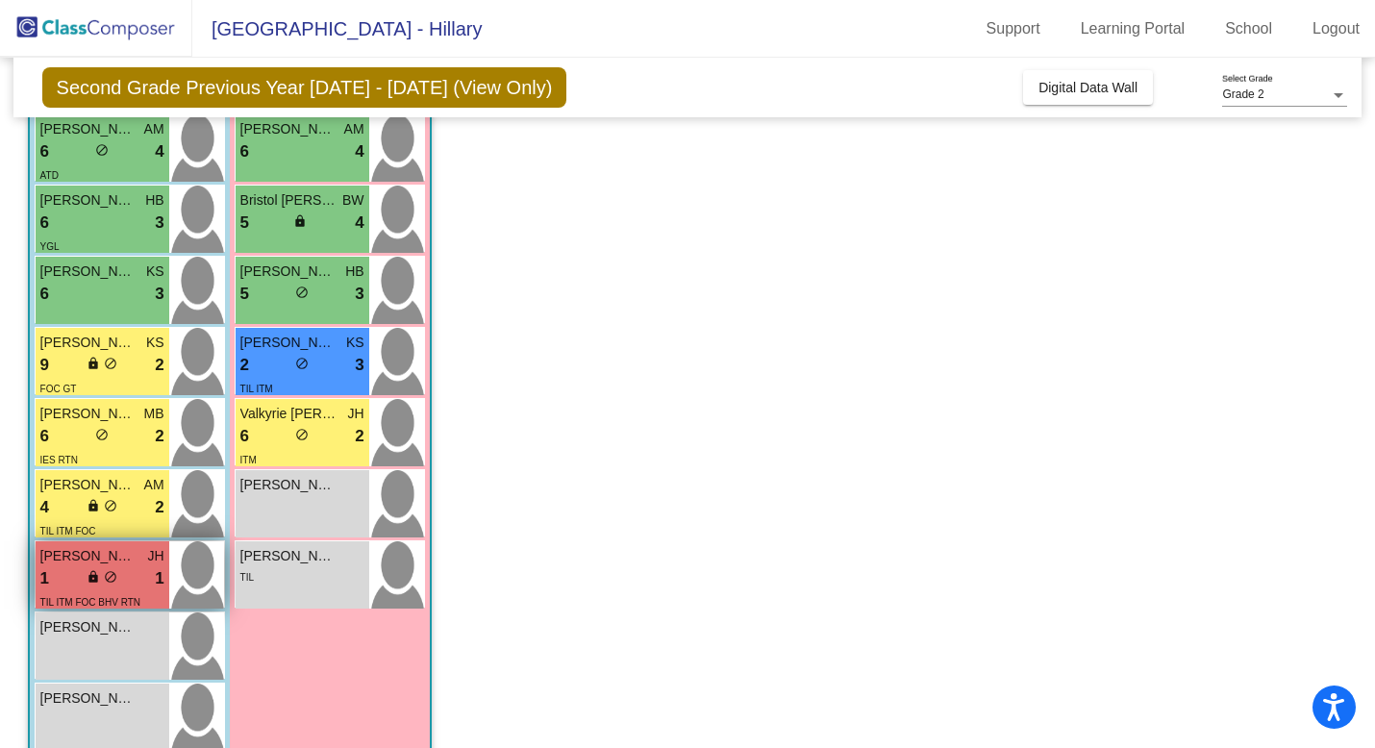
click at [160, 544] on div "Lucas Cabra JH 1 lock do_not_disturb_alt 1 TIL ITM FOC BHV RTN" at bounding box center [103, 574] width 134 height 67
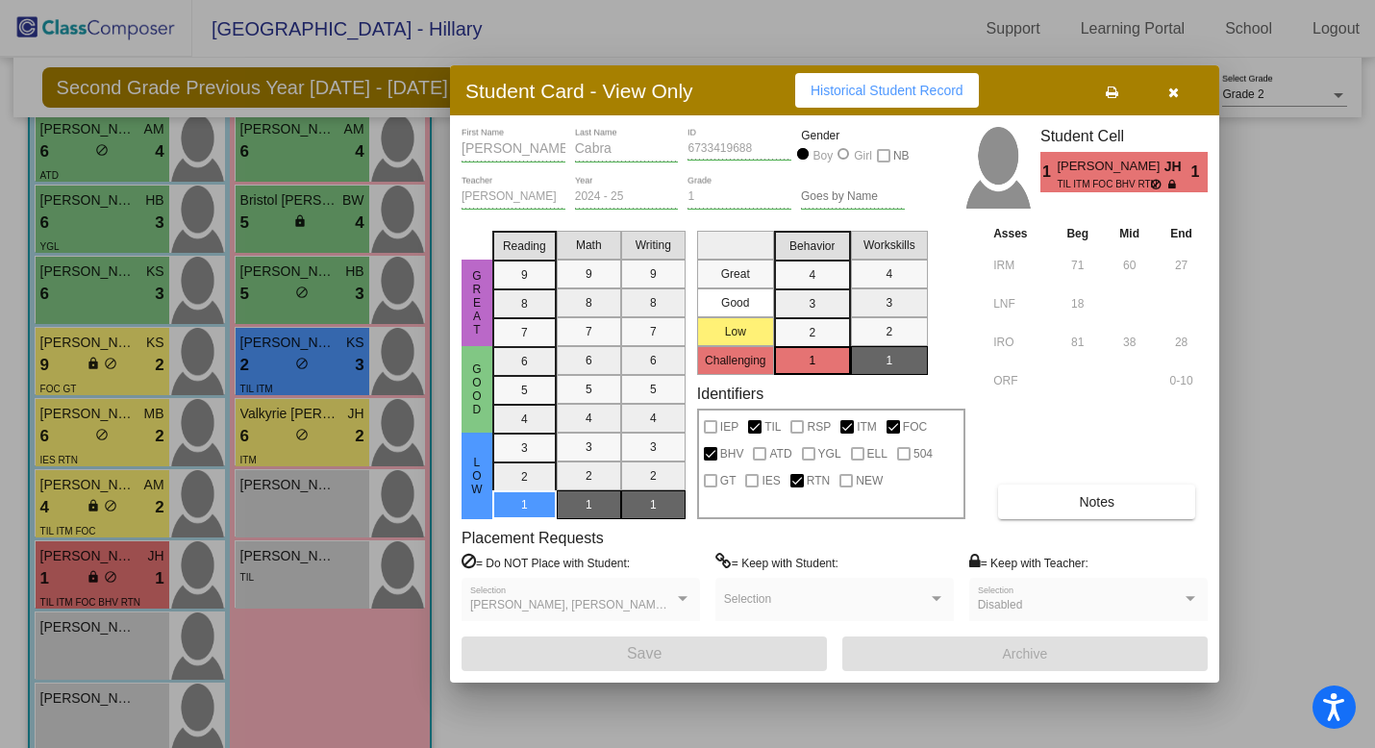
click at [1179, 97] on button "button" at bounding box center [1173, 90] width 62 height 35
